Goal: Task Accomplishment & Management: Use online tool/utility

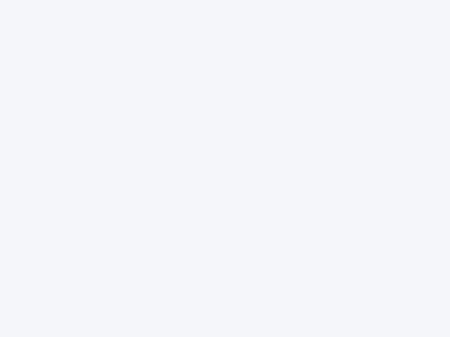
click at [225, 169] on div at bounding box center [225, 168] width 450 height 337
